Goal: Information Seeking & Learning: Learn about a topic

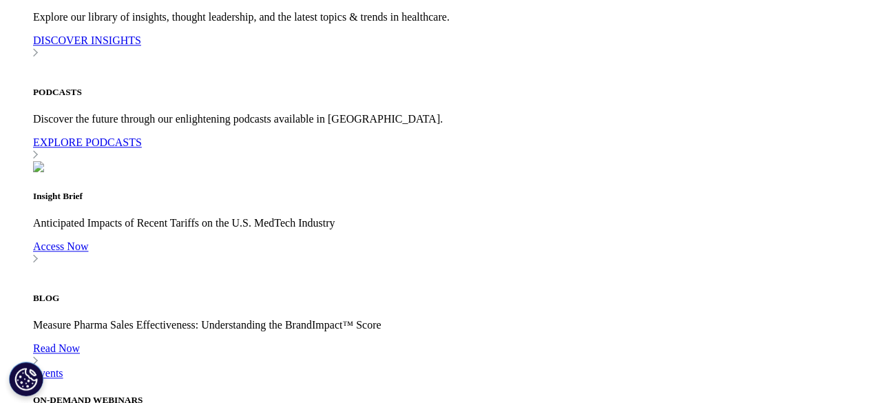
scroll to position [3236, 0]
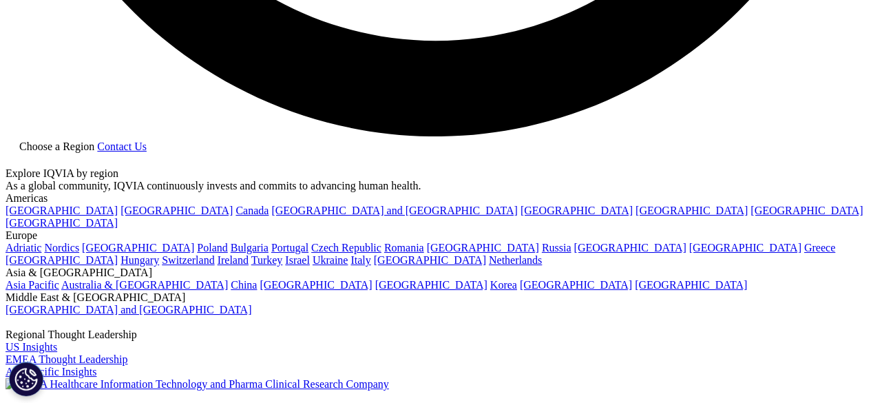
scroll to position [2263, 0]
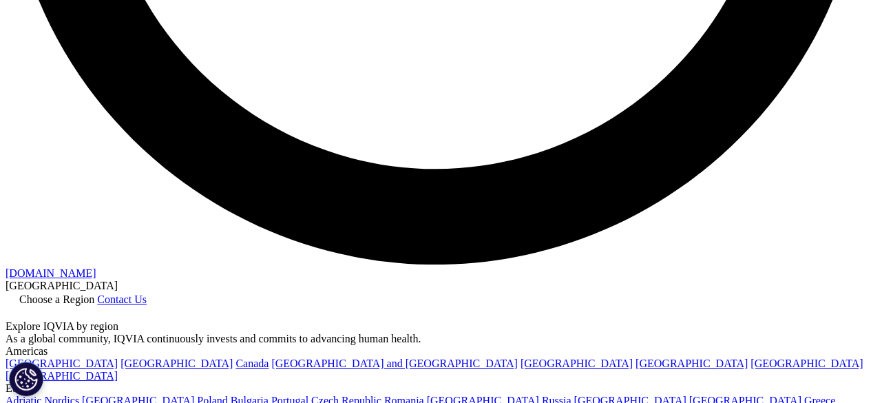
scroll to position [1828, 0]
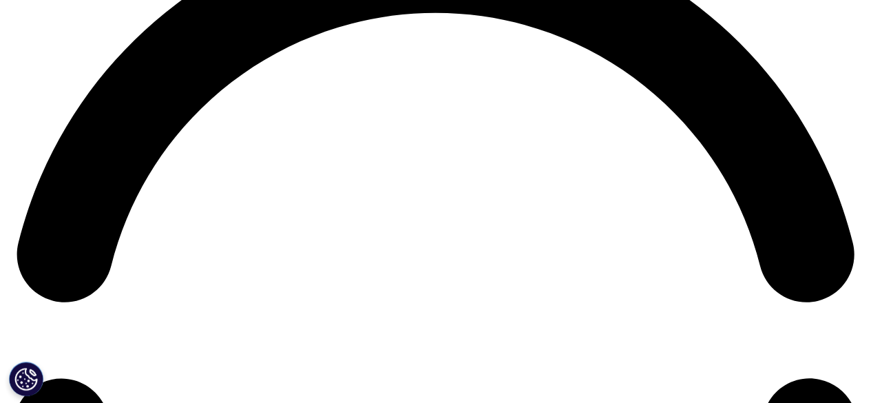
drag, startPoint x: 428, startPoint y: 184, endPoint x: 596, endPoint y: 190, distance: 168.1
drag, startPoint x: 404, startPoint y: 198, endPoint x: 486, endPoint y: 200, distance: 82.7
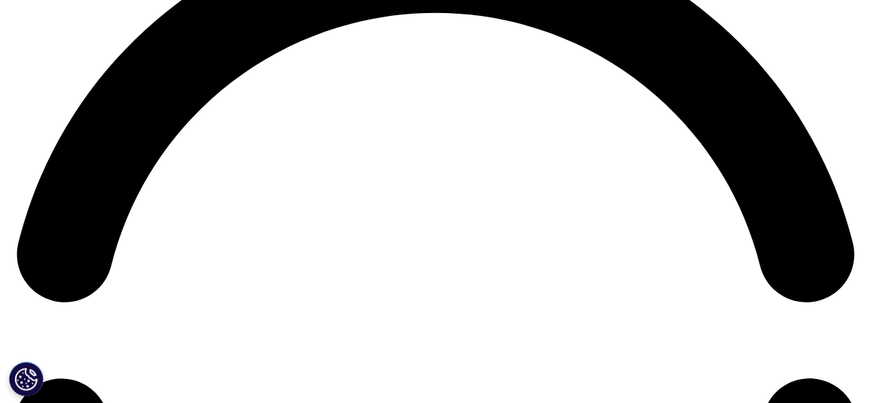
drag, startPoint x: 399, startPoint y: 202, endPoint x: 431, endPoint y: 198, distance: 31.9
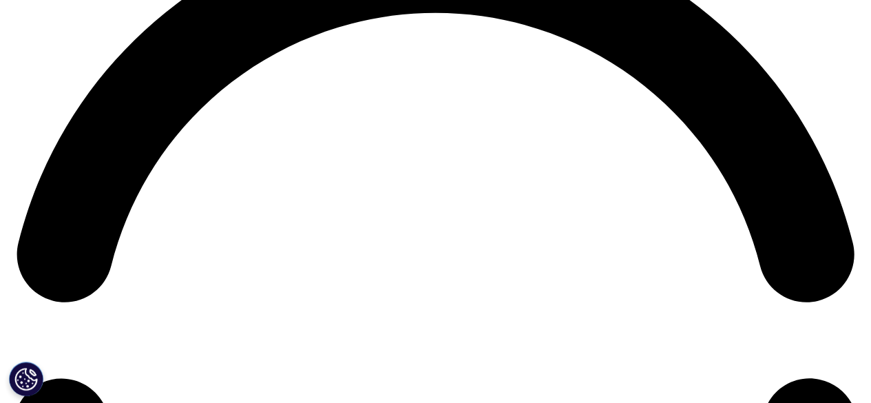
drag, startPoint x: 449, startPoint y: 202, endPoint x: 476, endPoint y: 203, distance: 27.6
drag, startPoint x: 164, startPoint y: 220, endPoint x: 225, endPoint y: 218, distance: 61.3
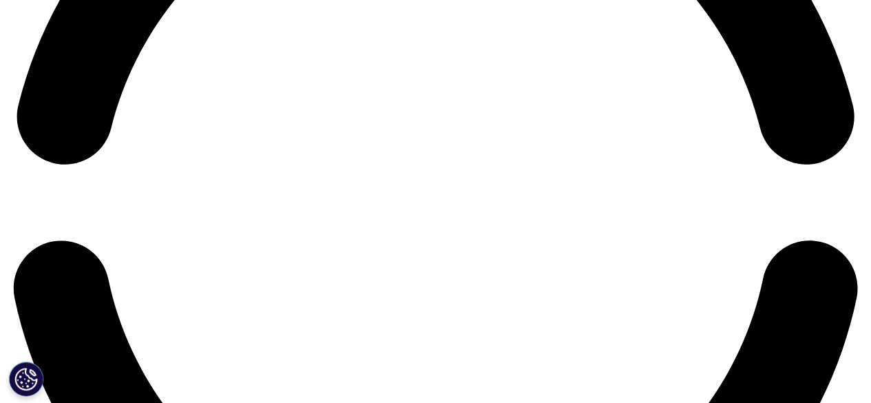
scroll to position [1897, 0]
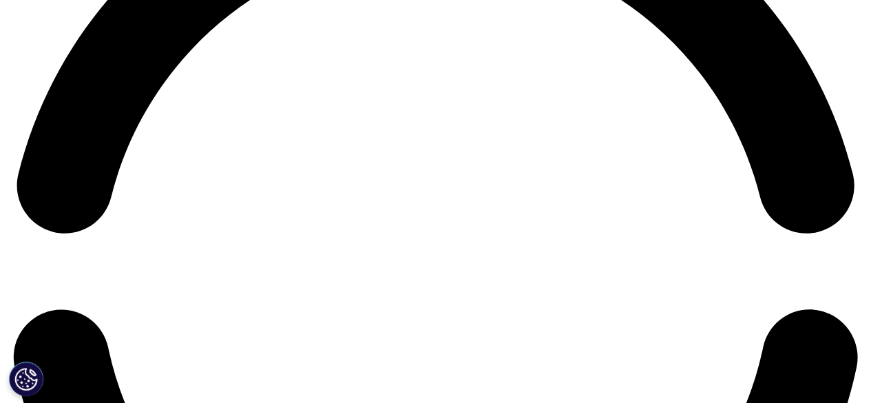
drag, startPoint x: 440, startPoint y: 132, endPoint x: 494, endPoint y: 139, distance: 54.9
drag, startPoint x: 494, startPoint y: 139, endPoint x: 509, endPoint y: 139, distance: 14.5
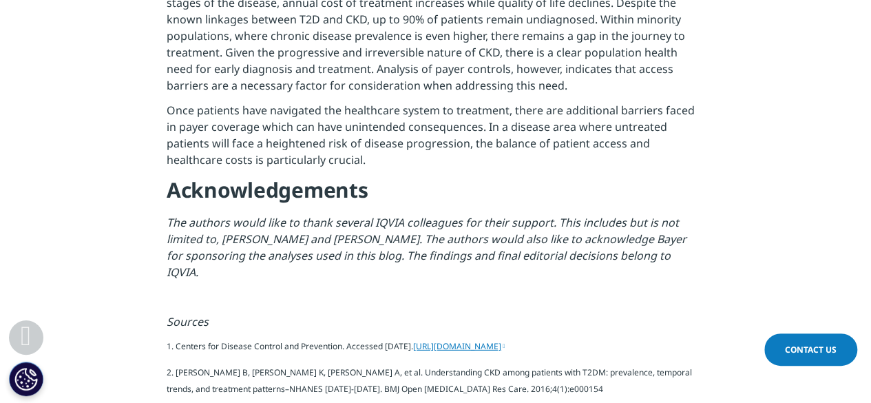
drag, startPoint x: 250, startPoint y: 130, endPoint x: 308, endPoint y: 141, distance: 59.6
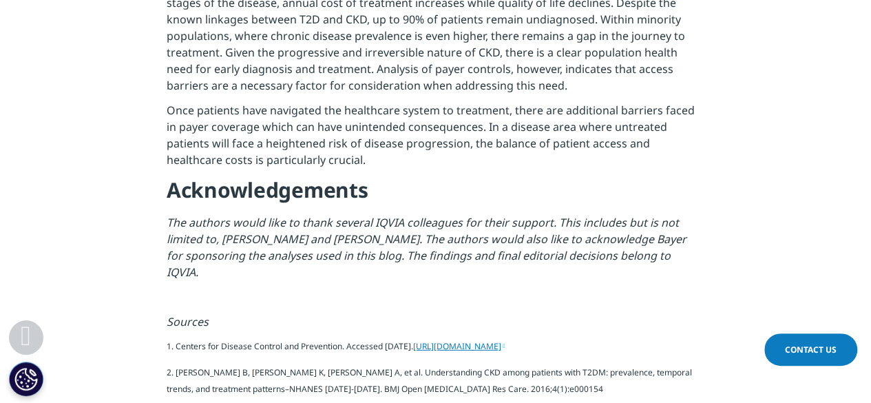
drag, startPoint x: 296, startPoint y: 134, endPoint x: 244, endPoint y: 134, distance: 51.6
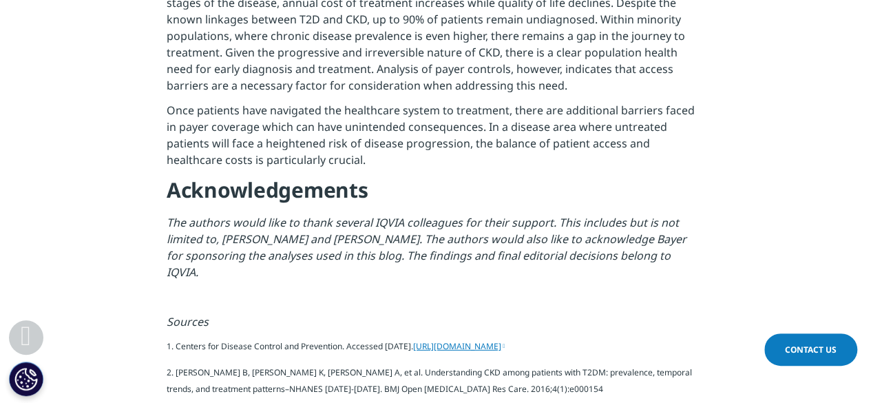
drag, startPoint x: 440, startPoint y: 129, endPoint x: 705, endPoint y: 134, distance: 265.2
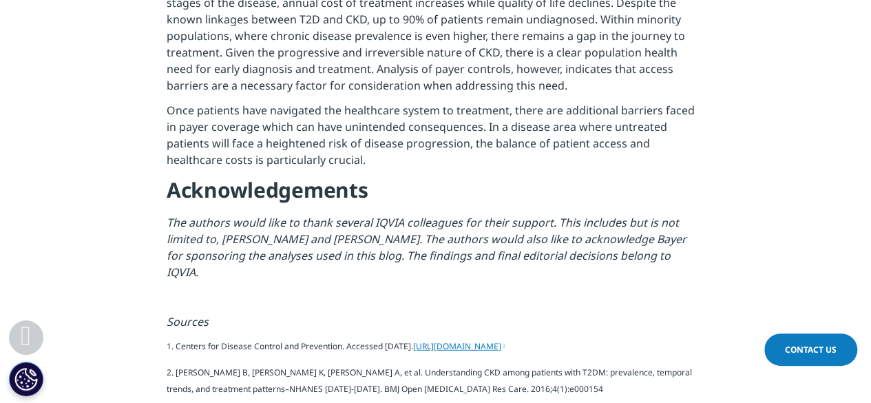
drag, startPoint x: 267, startPoint y: 141, endPoint x: 336, endPoint y: 141, distance: 68.9
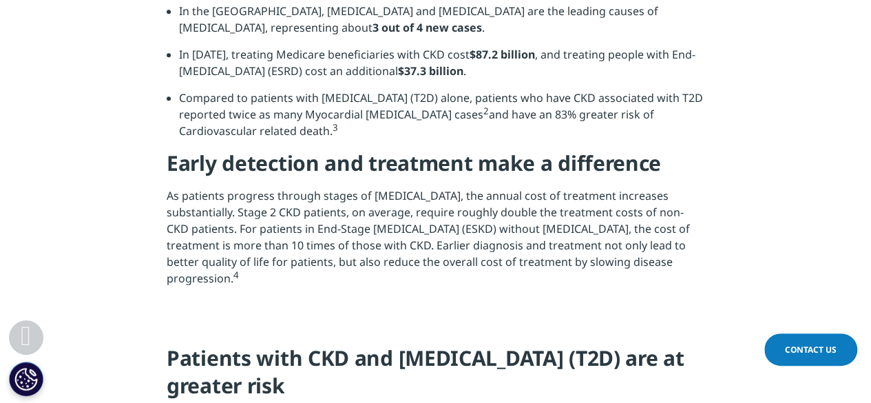
scroll to position [1071, 0]
